Goal: Task Accomplishment & Management: Manage account settings

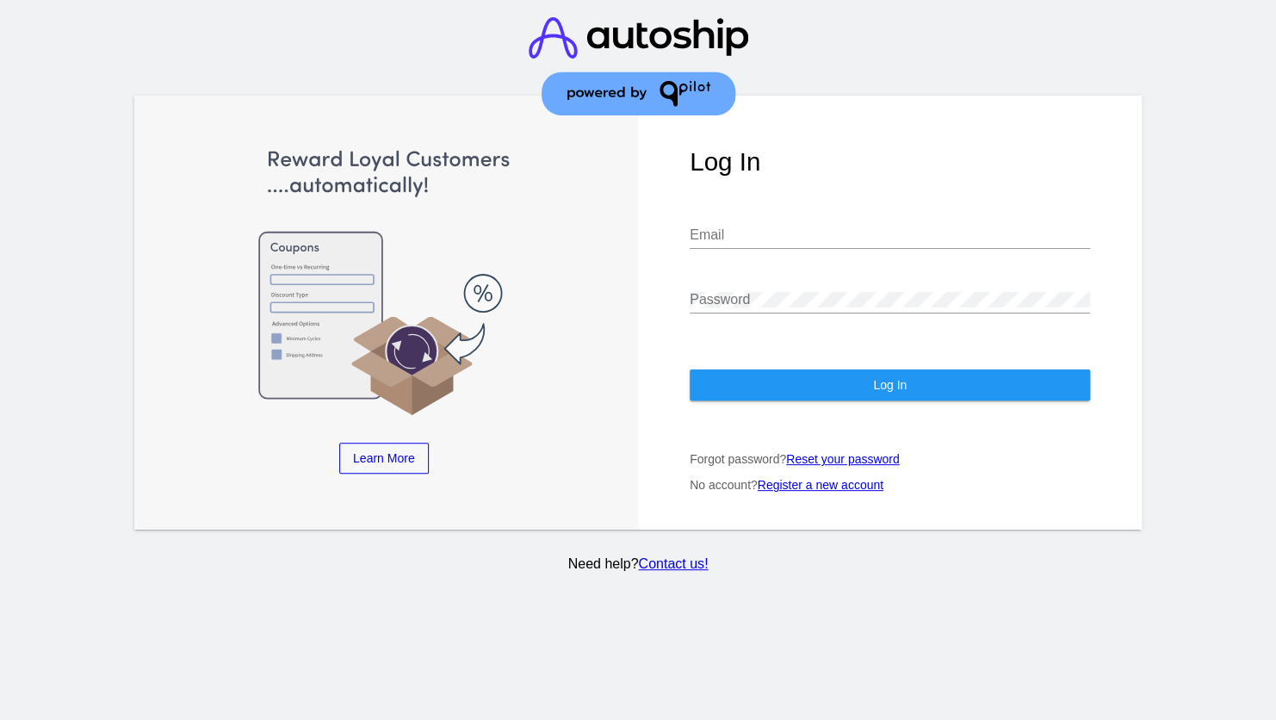
click at [772, 236] on input "Email" at bounding box center [890, 234] width 400 height 15
paste input "[EMAIL_ADDRESS][DOMAIN_NAME]"
type input "[EMAIL_ADDRESS][DOMAIN_NAME]"
click at [755, 284] on div "Password" at bounding box center [890, 294] width 400 height 39
click at [748, 393] on button "Log In" at bounding box center [890, 384] width 400 height 31
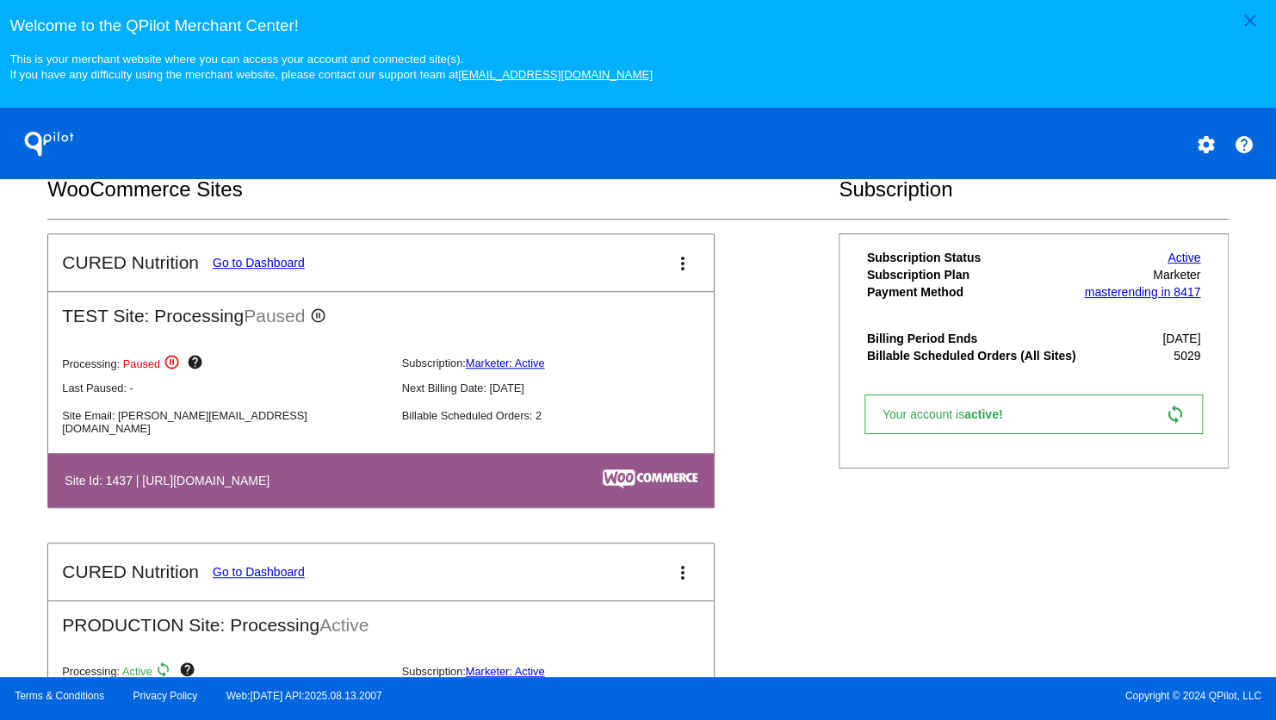
scroll to position [603, 0]
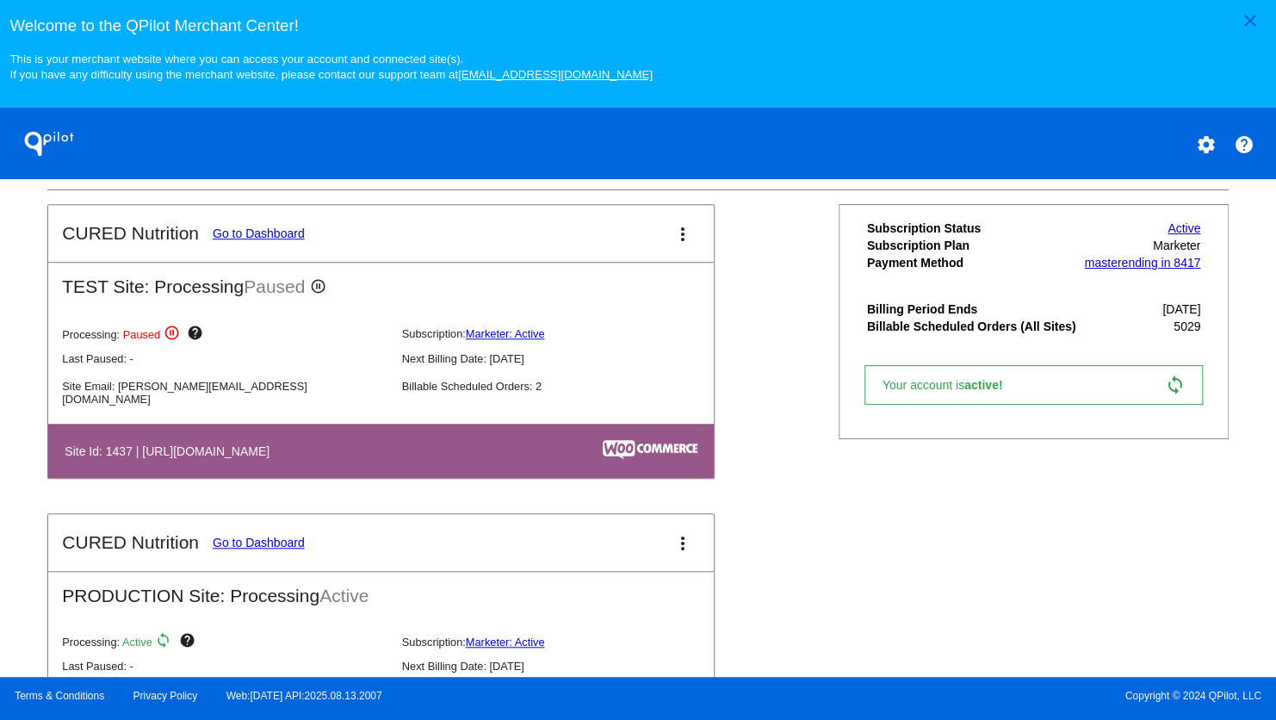
click at [256, 549] on link "Go to Dashboard" at bounding box center [259, 543] width 92 height 14
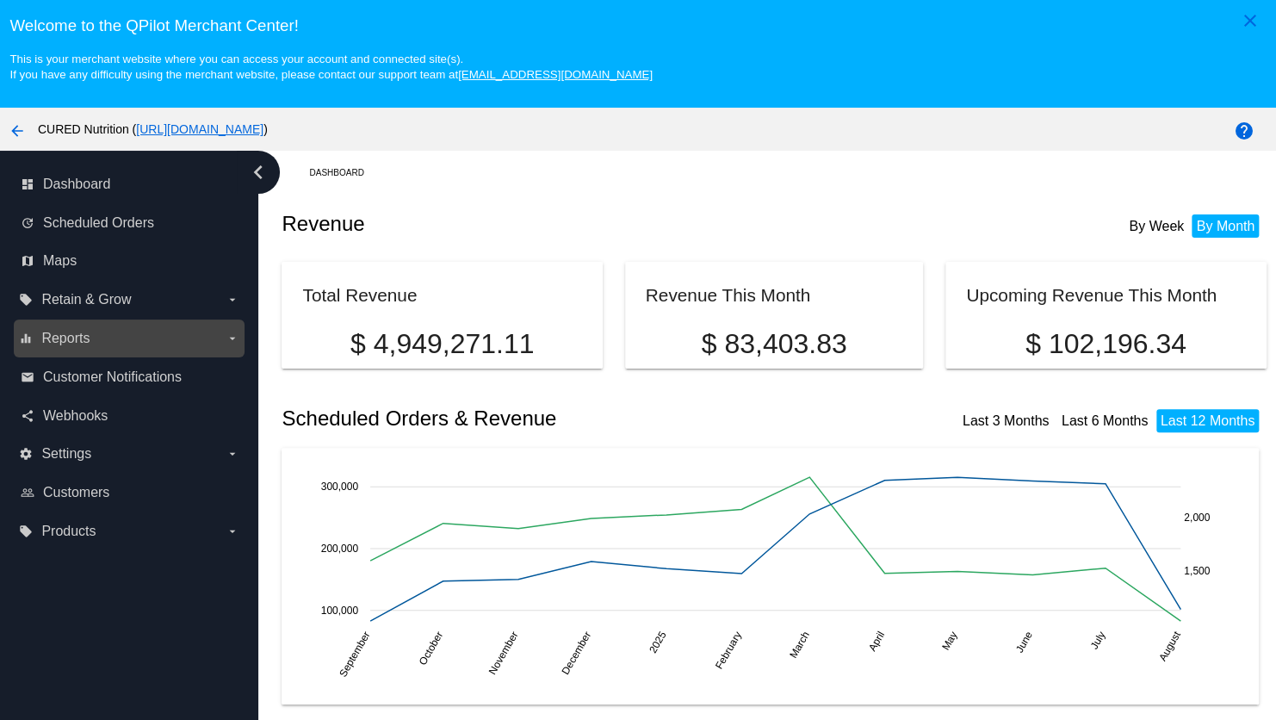
click at [127, 344] on label "equalizer Reports arrow_drop_down" at bounding box center [129, 339] width 220 height 28
click at [0, 0] on input "equalizer Reports arrow_drop_down" at bounding box center [0, 0] width 0 height 0
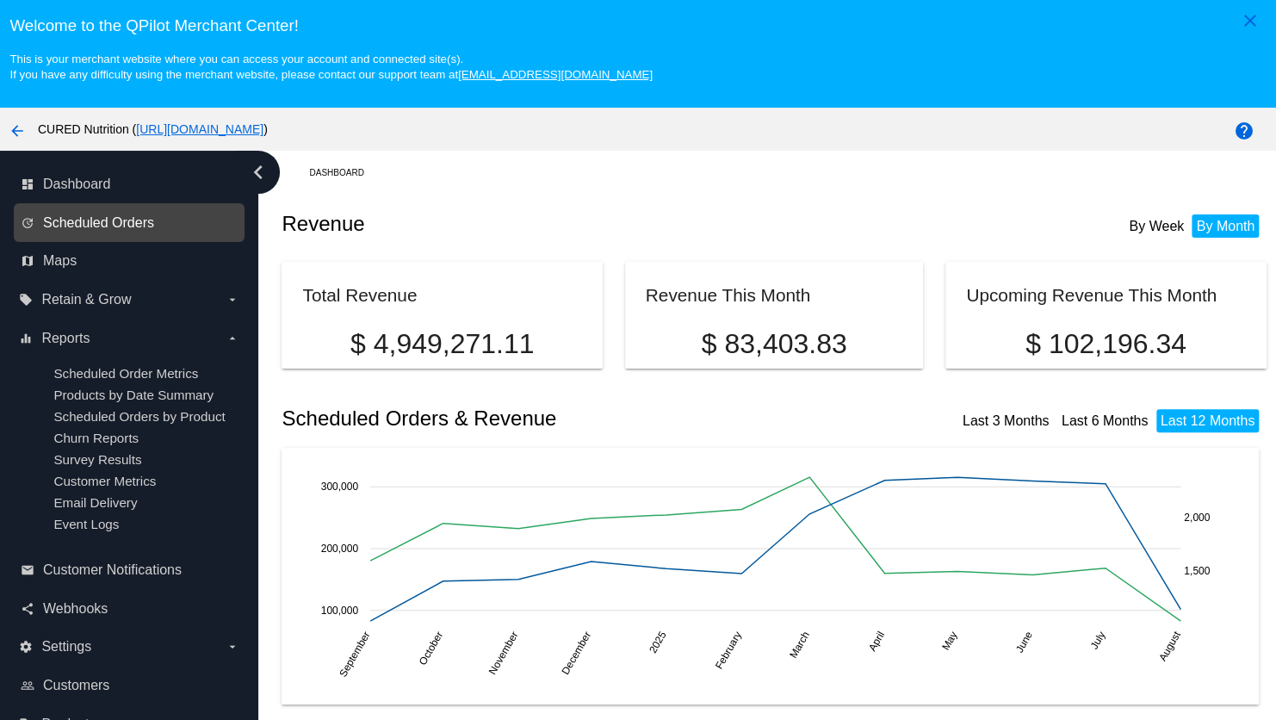
click at [115, 220] on span "Scheduled Orders" at bounding box center [98, 222] width 111 height 15
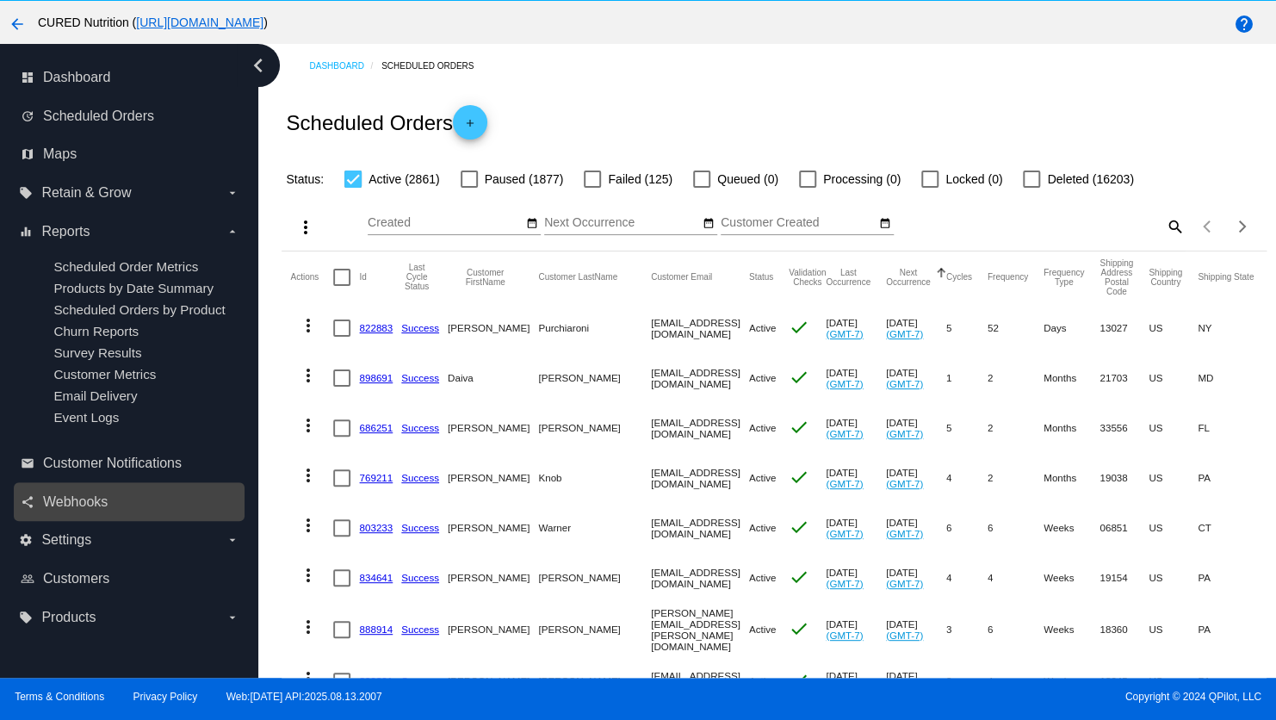
scroll to position [110, 0]
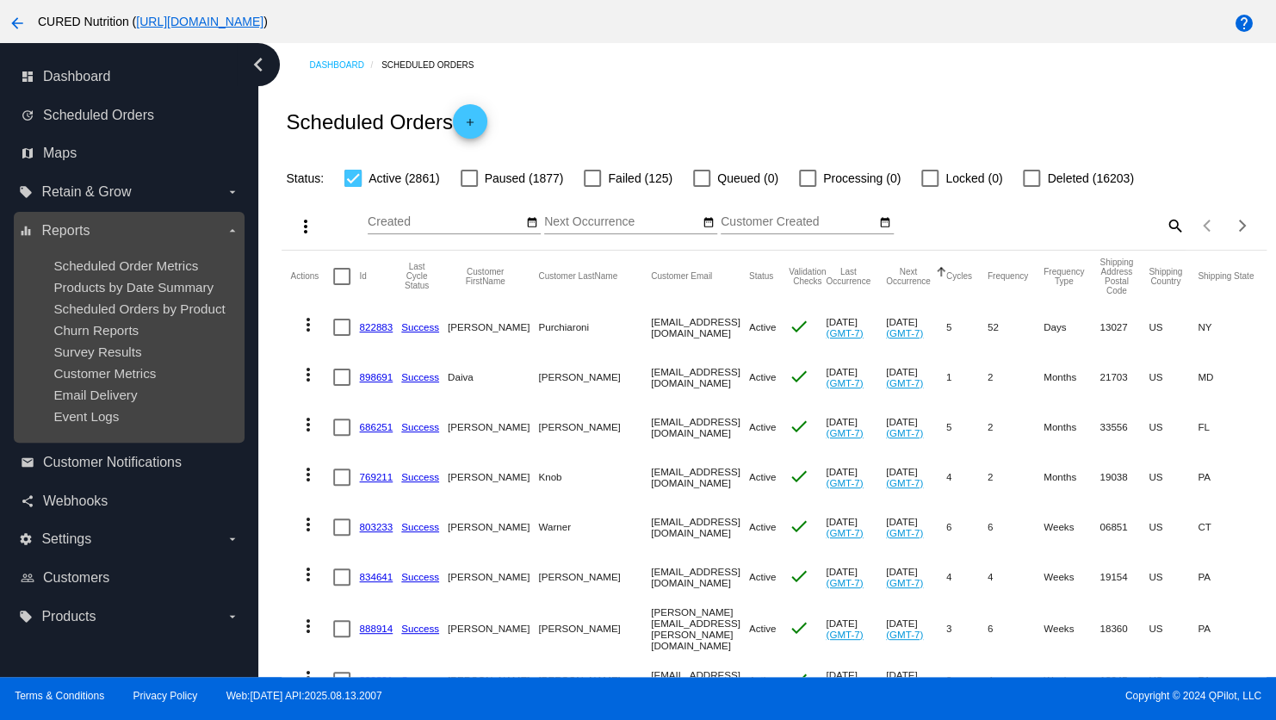
click at [228, 234] on icon "arrow_drop_down" at bounding box center [233, 231] width 14 height 14
click at [0, 0] on input "equalizer Reports arrow_drop_down" at bounding box center [0, 0] width 0 height 0
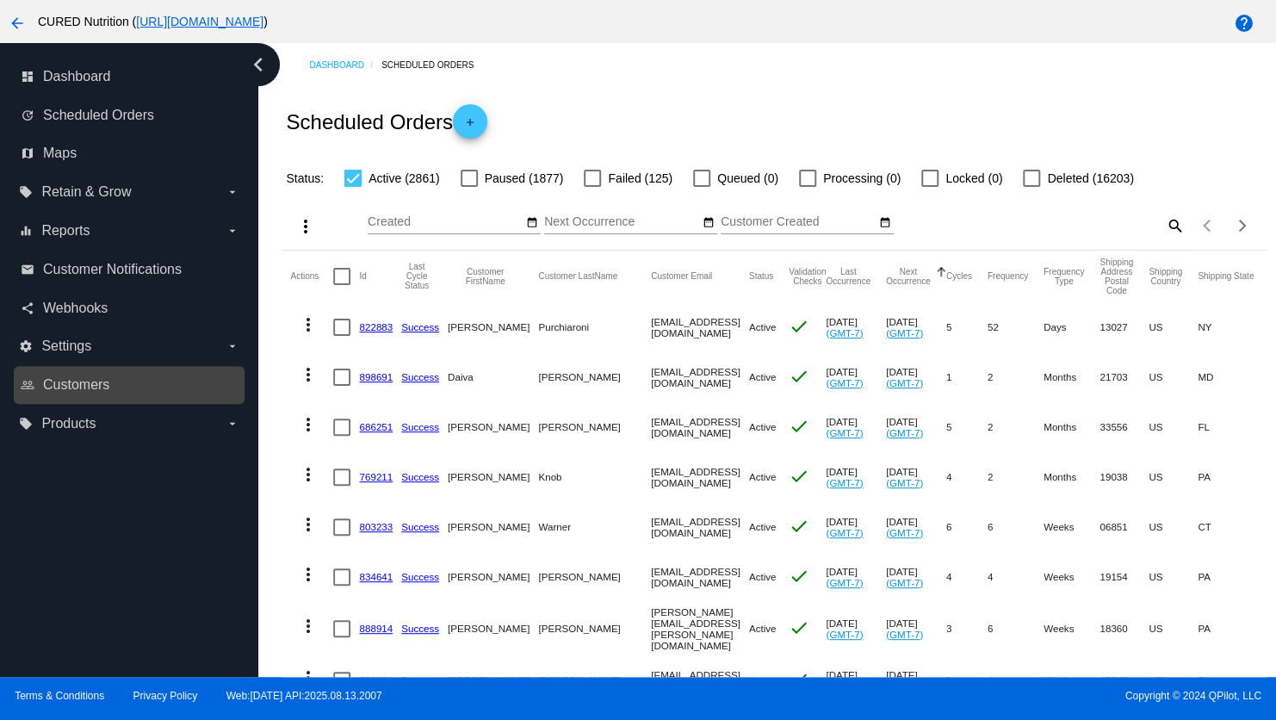
click at [139, 390] on link "people_outline Customers" at bounding box center [130, 385] width 219 height 28
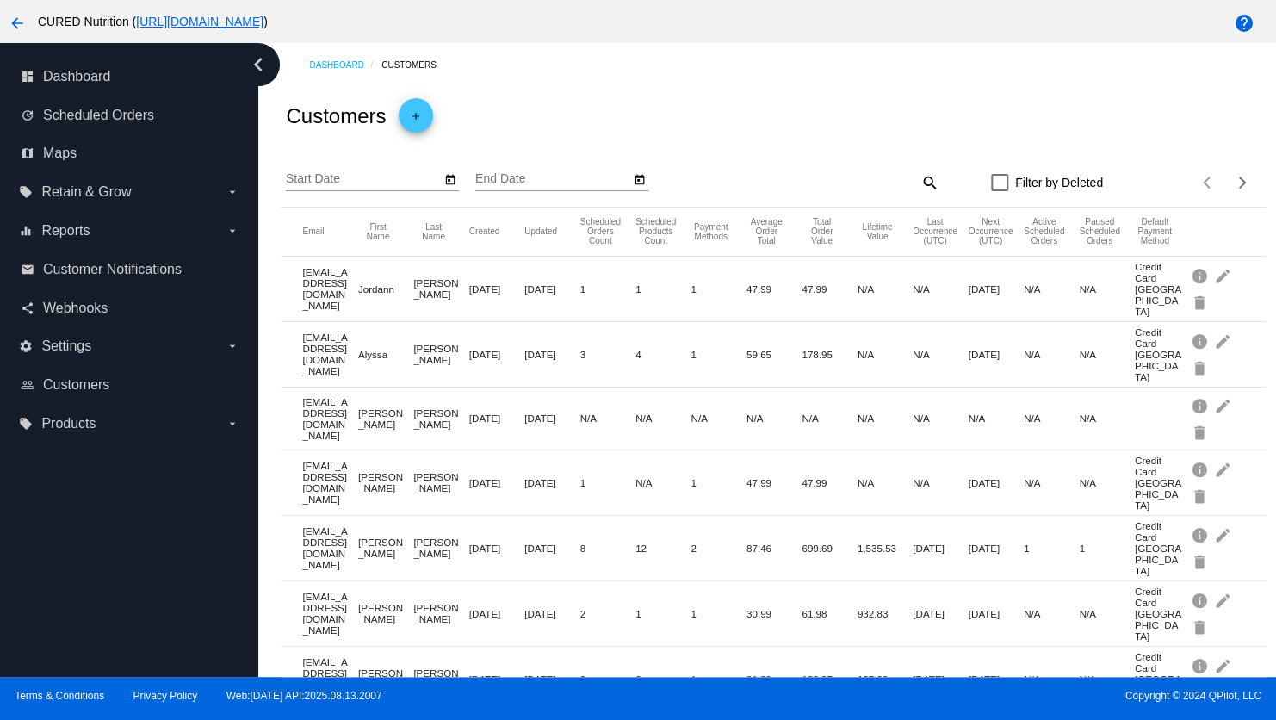
click at [842, 186] on div "search" at bounding box center [817, 182] width 245 height 27
click at [700, 188] on div "search" at bounding box center [817, 182] width 245 height 27
click at [919, 185] on mat-icon "search" at bounding box center [929, 182] width 21 height 27
click at [717, 177] on input "Search" at bounding box center [817, 179] width 245 height 14
paste input "[EMAIL_ADDRESS][DOMAIN_NAME]"
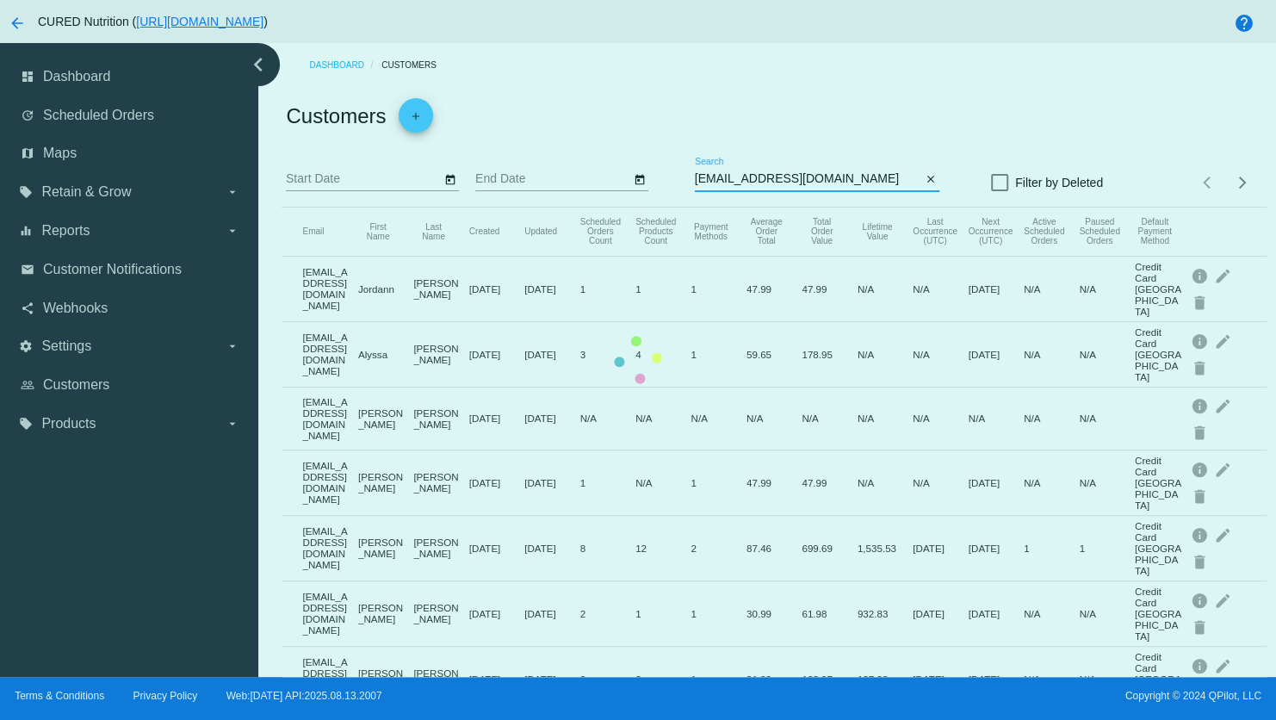
type input "[EMAIL_ADDRESS][DOMAIN_NAME]"
